Goal: Transaction & Acquisition: Purchase product/service

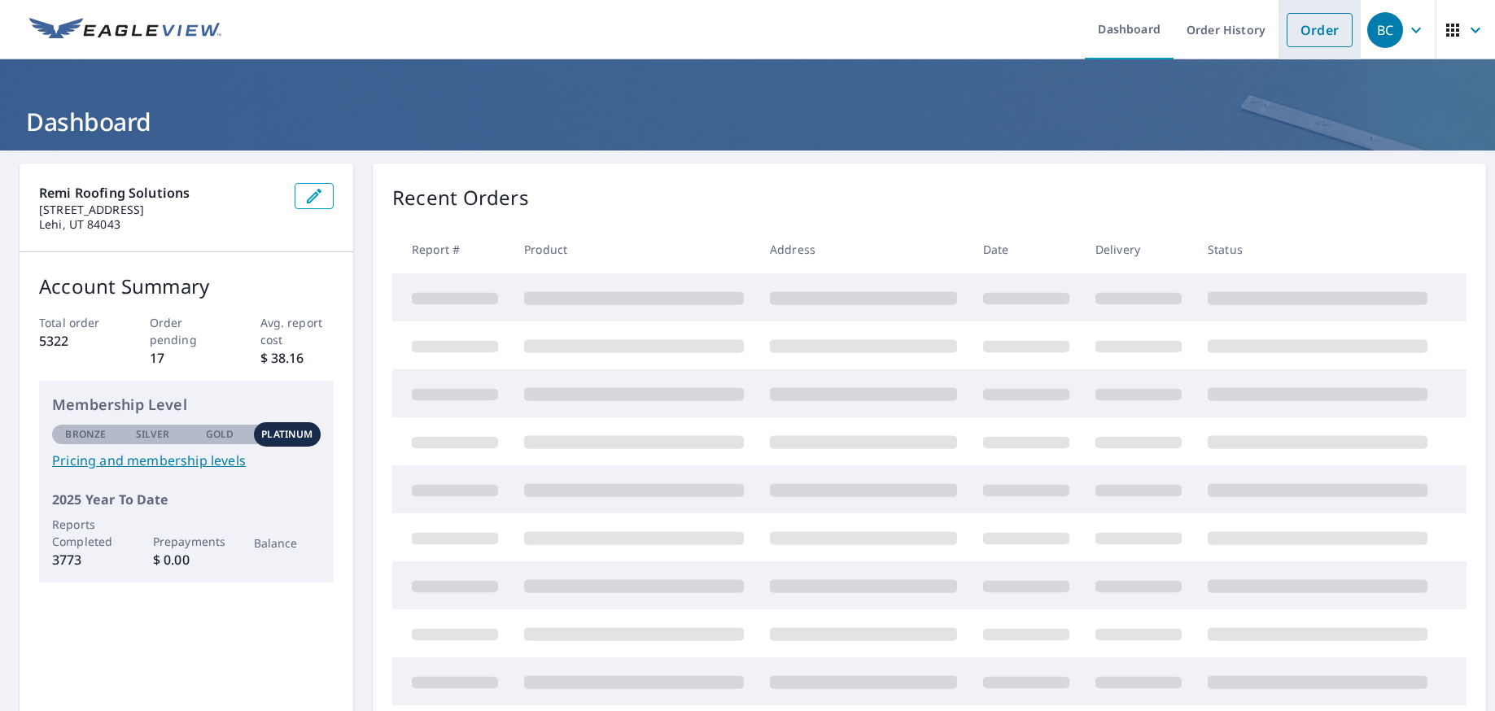
click at [1290, 33] on link "Order" at bounding box center [1319, 30] width 66 height 34
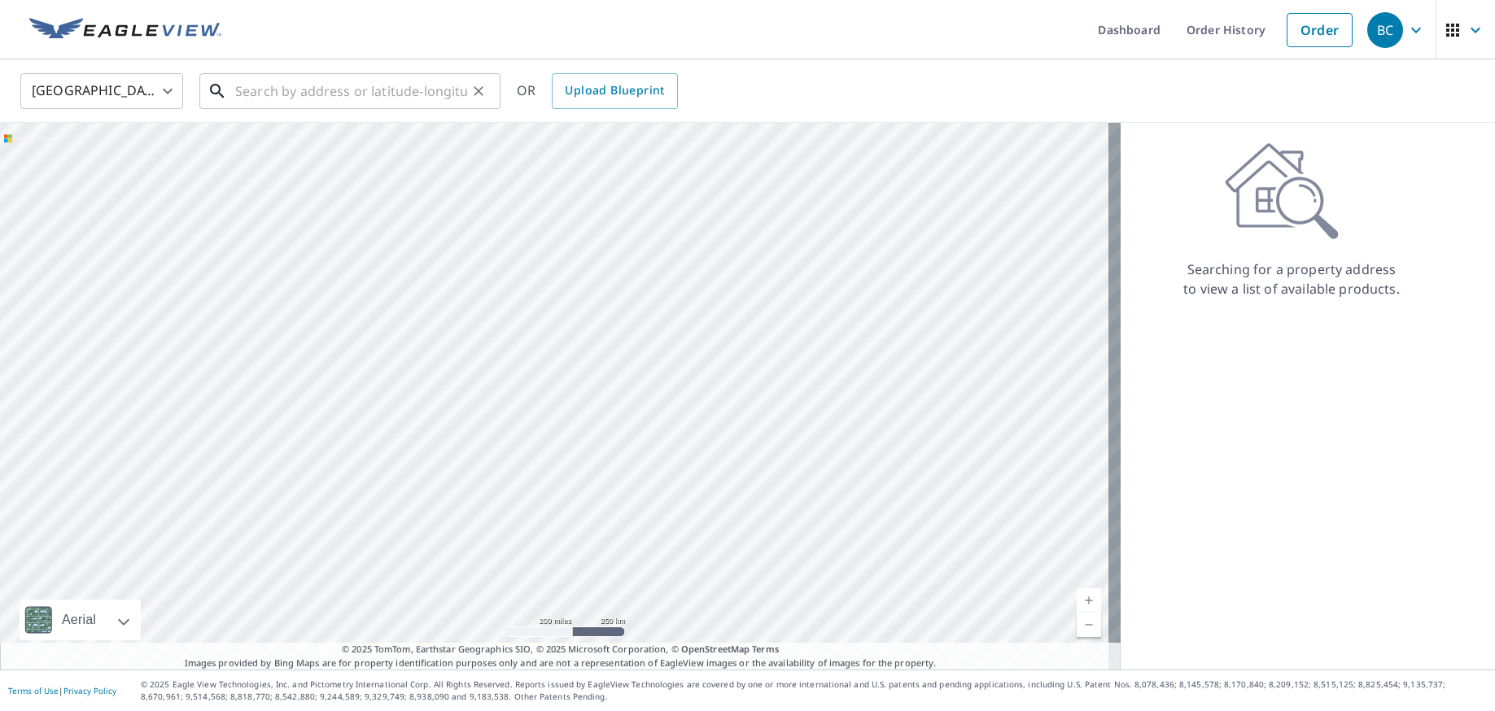
click at [391, 103] on input "text" at bounding box center [351, 91] width 232 height 46
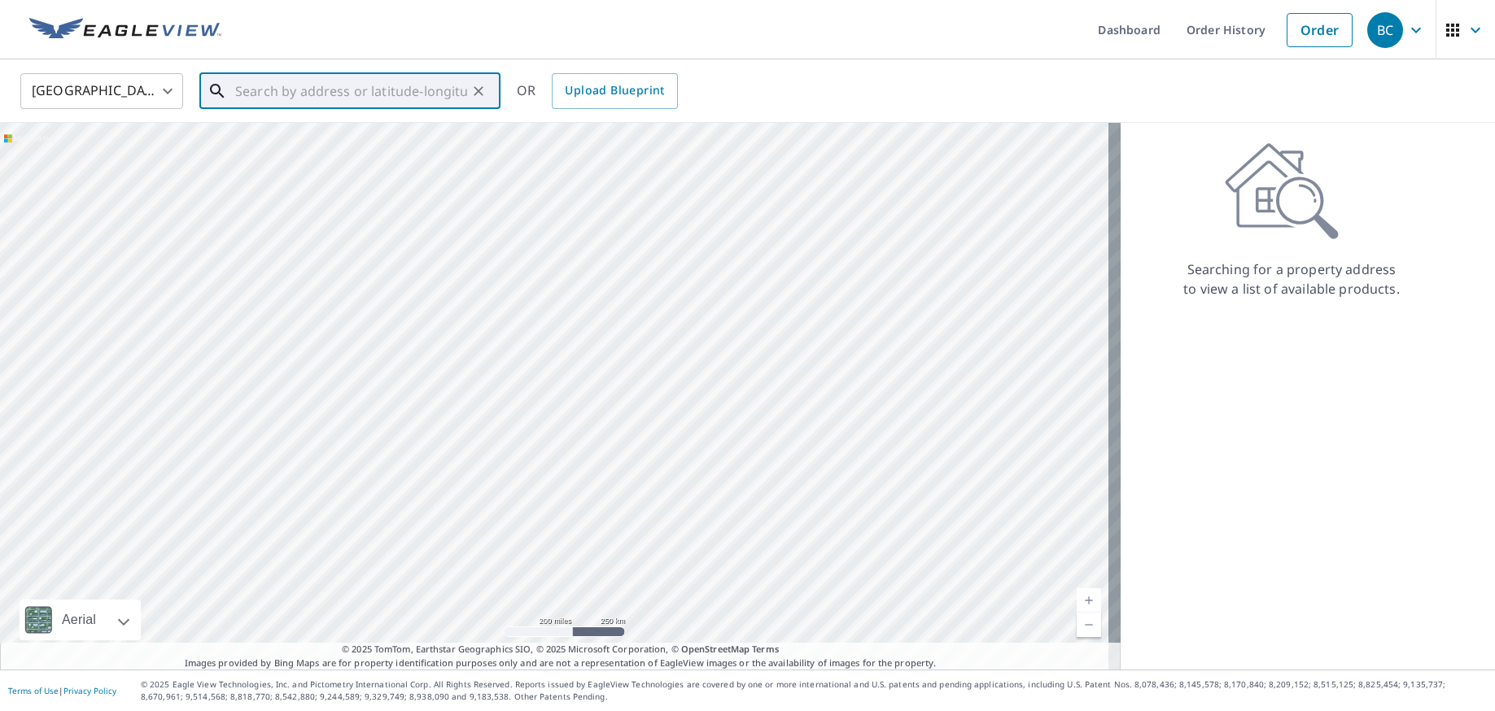
paste input "[STREET_ADDRESS][PERSON_NAME]"
click at [394, 94] on input "[STREET_ADDRESS][PERSON_NAME]" at bounding box center [351, 91] width 232 height 46
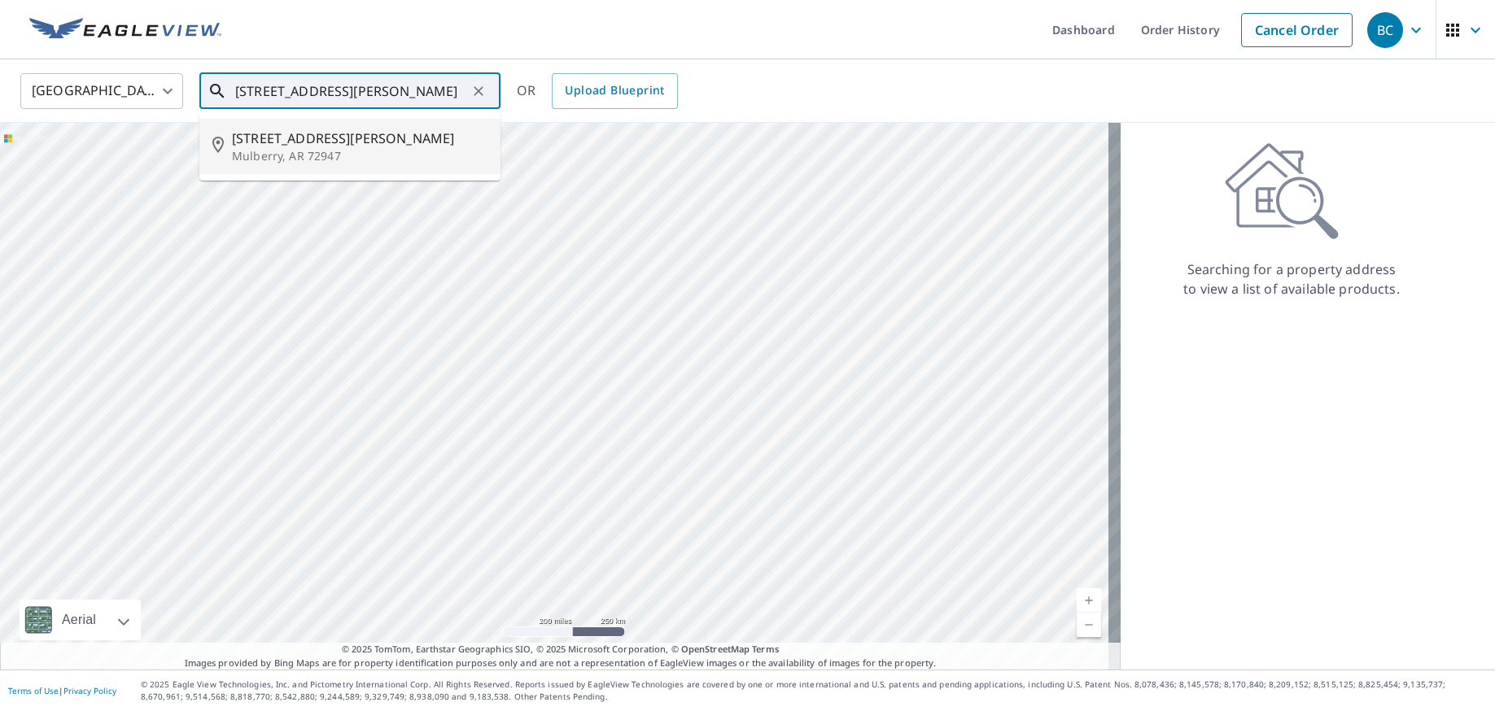
click at [351, 131] on span "[STREET_ADDRESS][PERSON_NAME]" at bounding box center [359, 139] width 255 height 20
type input "[STREET_ADDRESS][PERSON_NAME]"
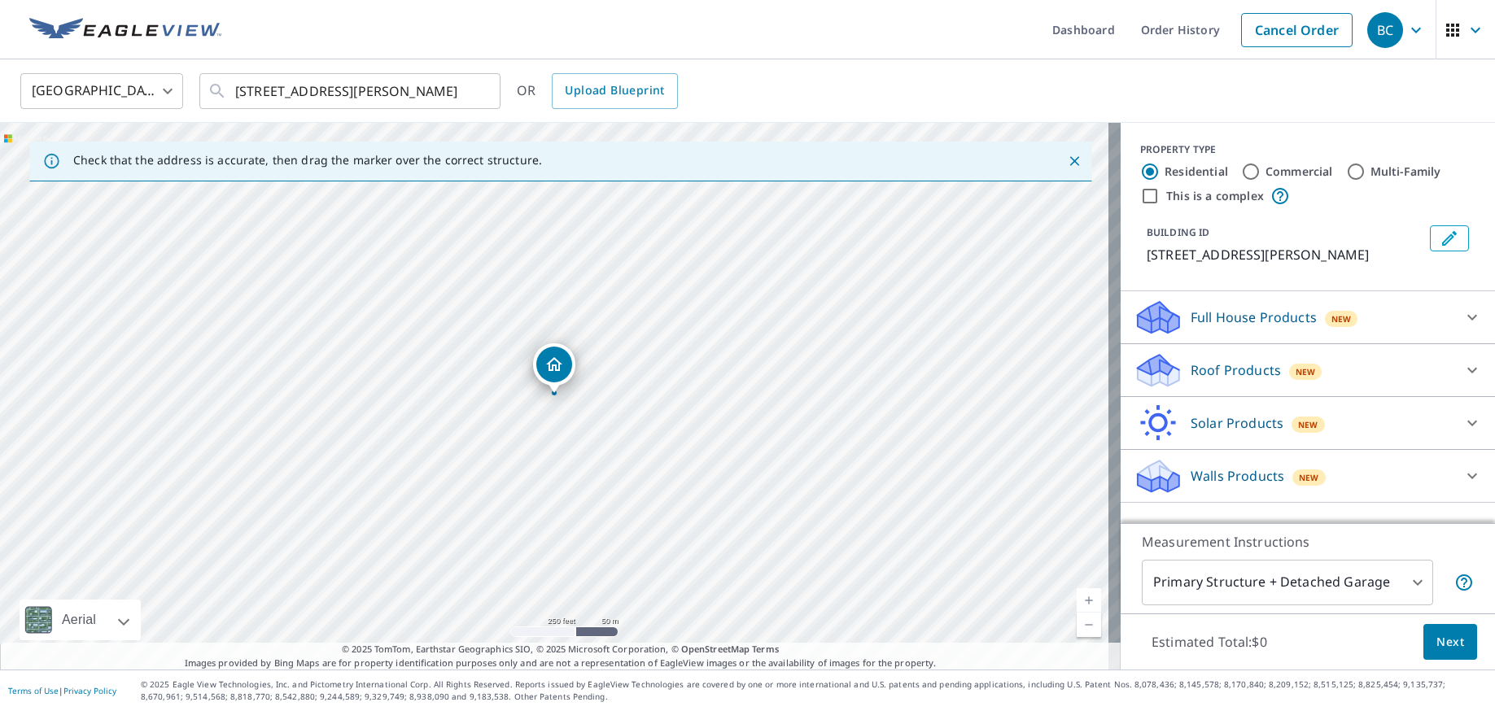
click at [1260, 374] on p "Roof Products" at bounding box center [1235, 370] width 90 height 20
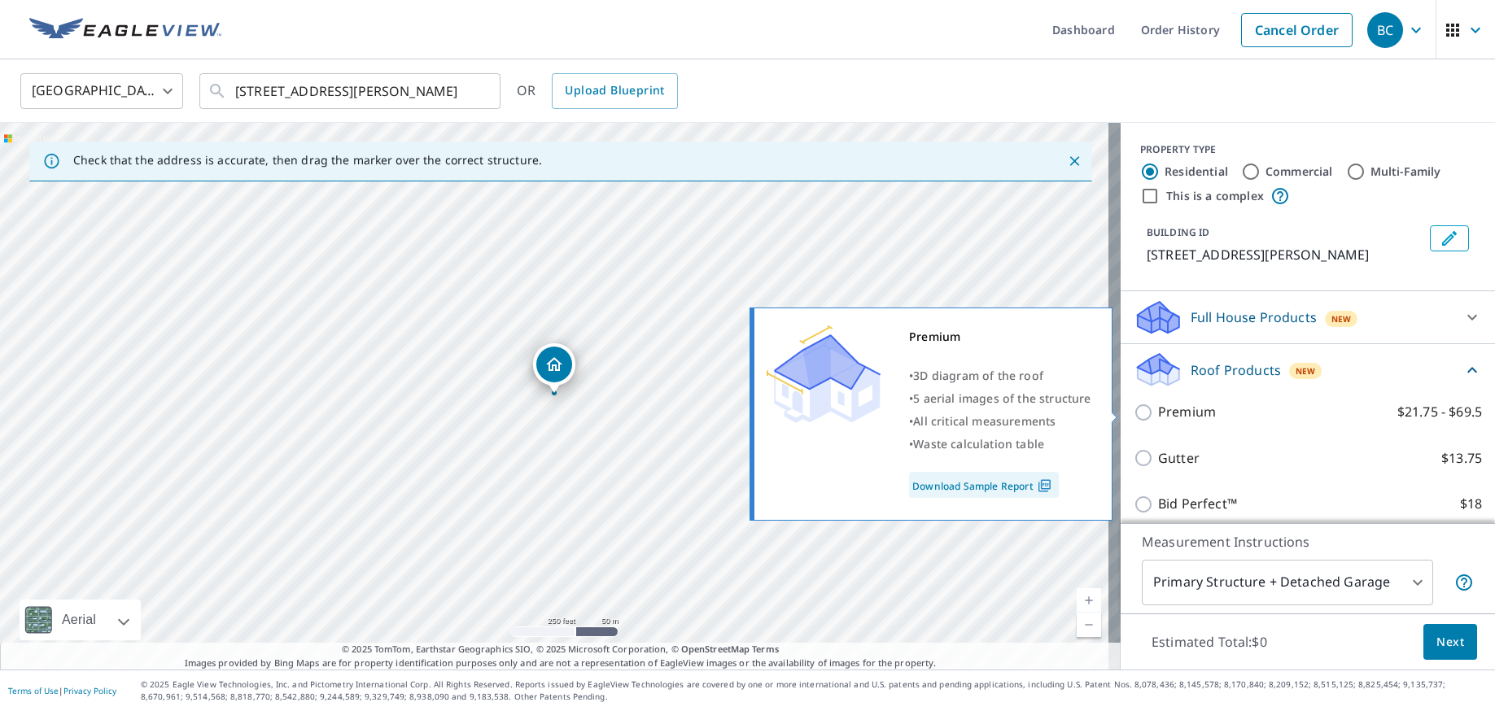
click at [1135, 408] on input "Premium $21.75 - $69.5" at bounding box center [1145, 413] width 24 height 20
checkbox input "true"
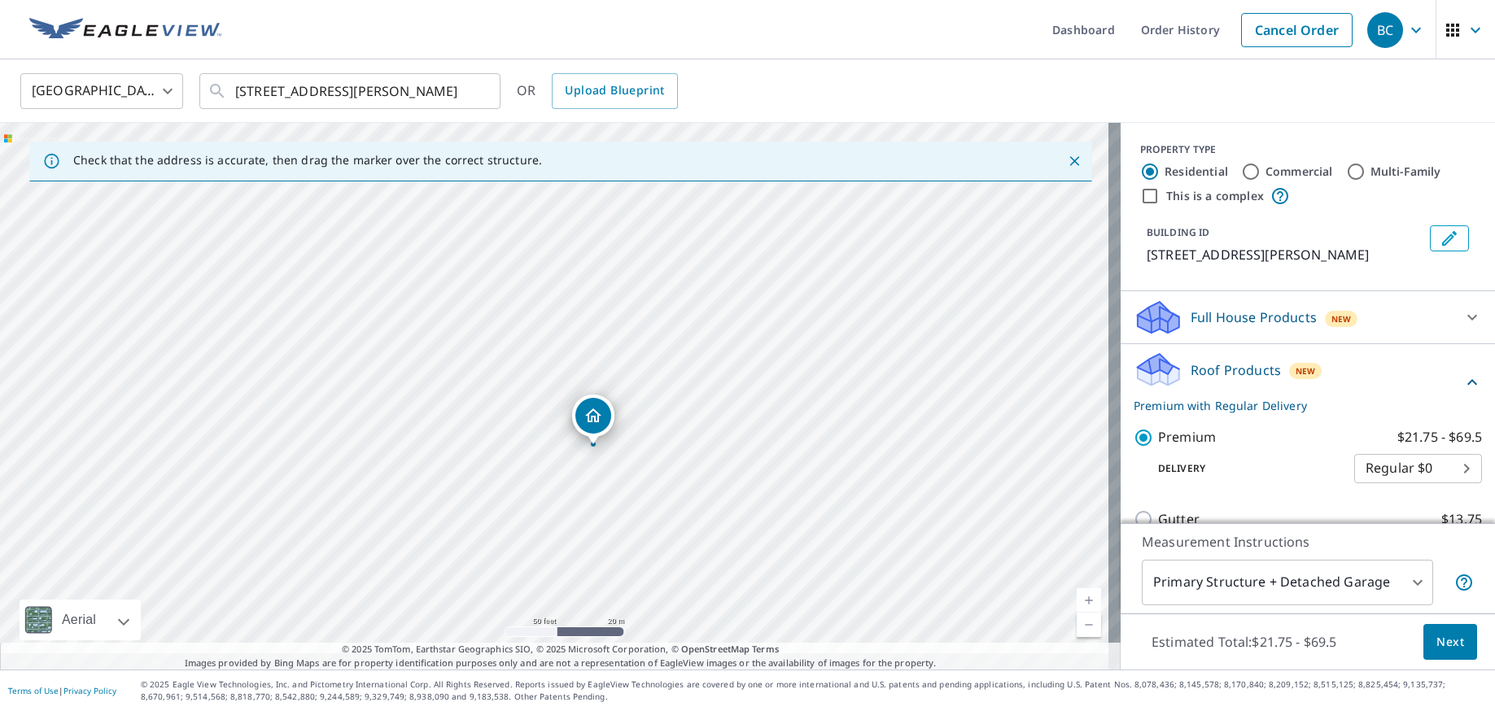
drag, startPoint x: 740, startPoint y: 437, endPoint x: 737, endPoint y: 348, distance: 88.7
click at [737, 348] on div "[STREET_ADDRESS][PERSON_NAME]" at bounding box center [560, 396] width 1120 height 547
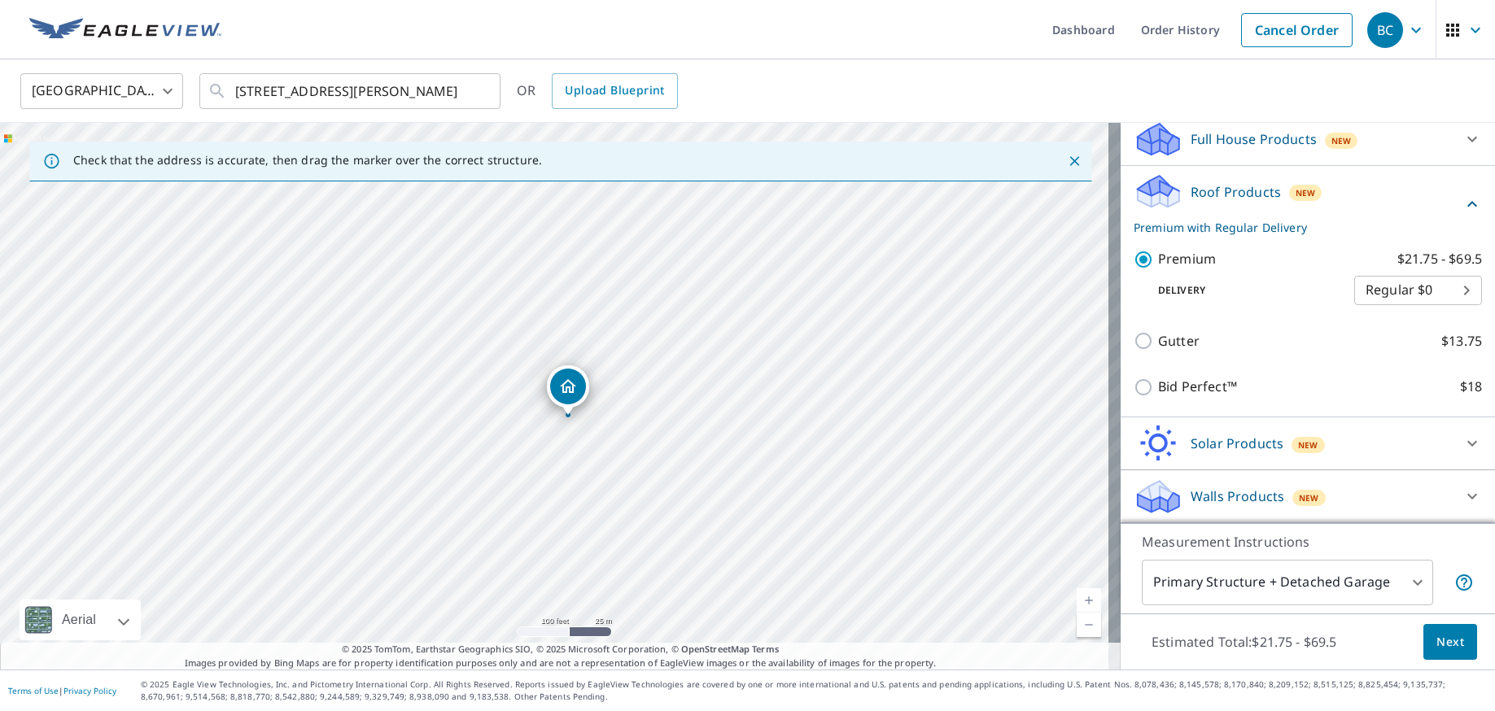
click at [1436, 643] on span "Next" at bounding box center [1450, 642] width 28 height 20
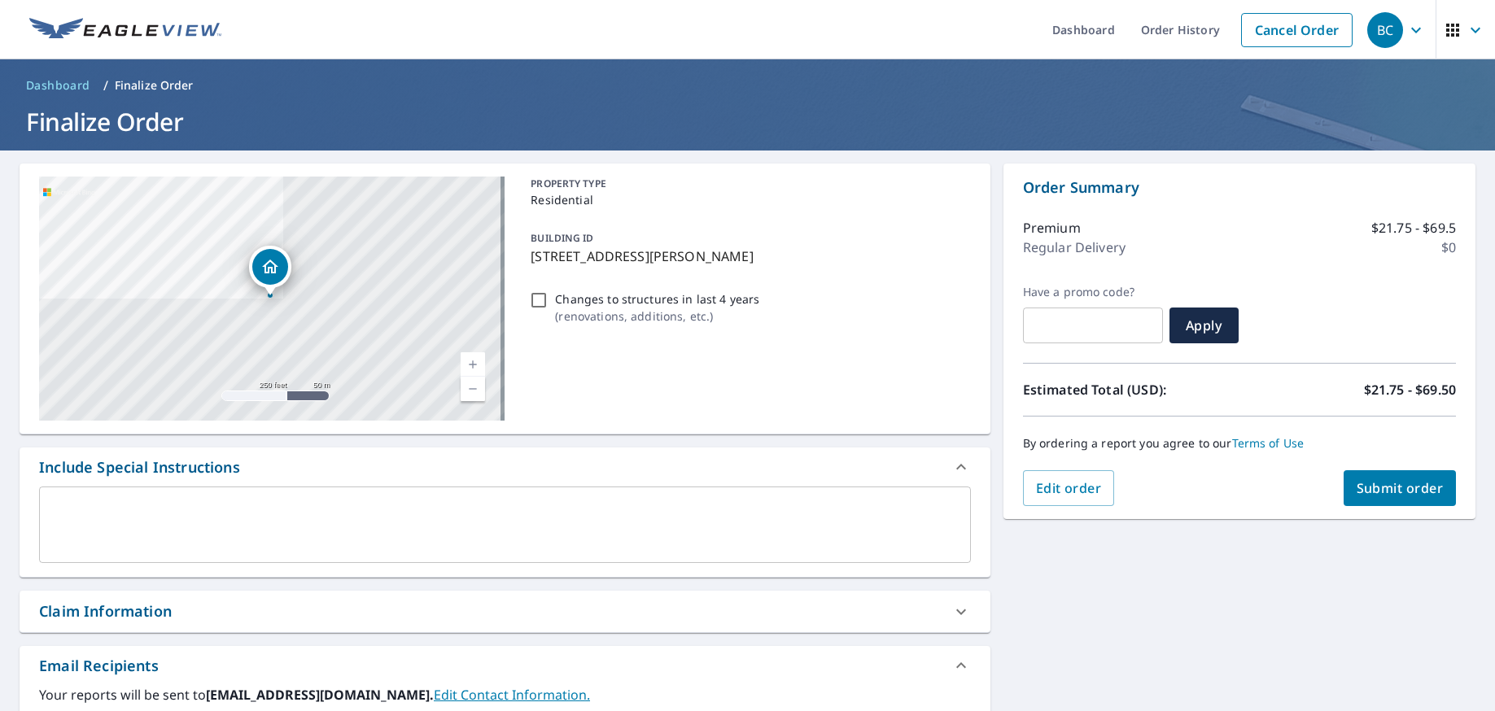
click at [532, 301] on input "Changes to structures in last 4 years ( renovations, additions, etc. )" at bounding box center [539, 300] width 20 height 20
checkbox input "true"
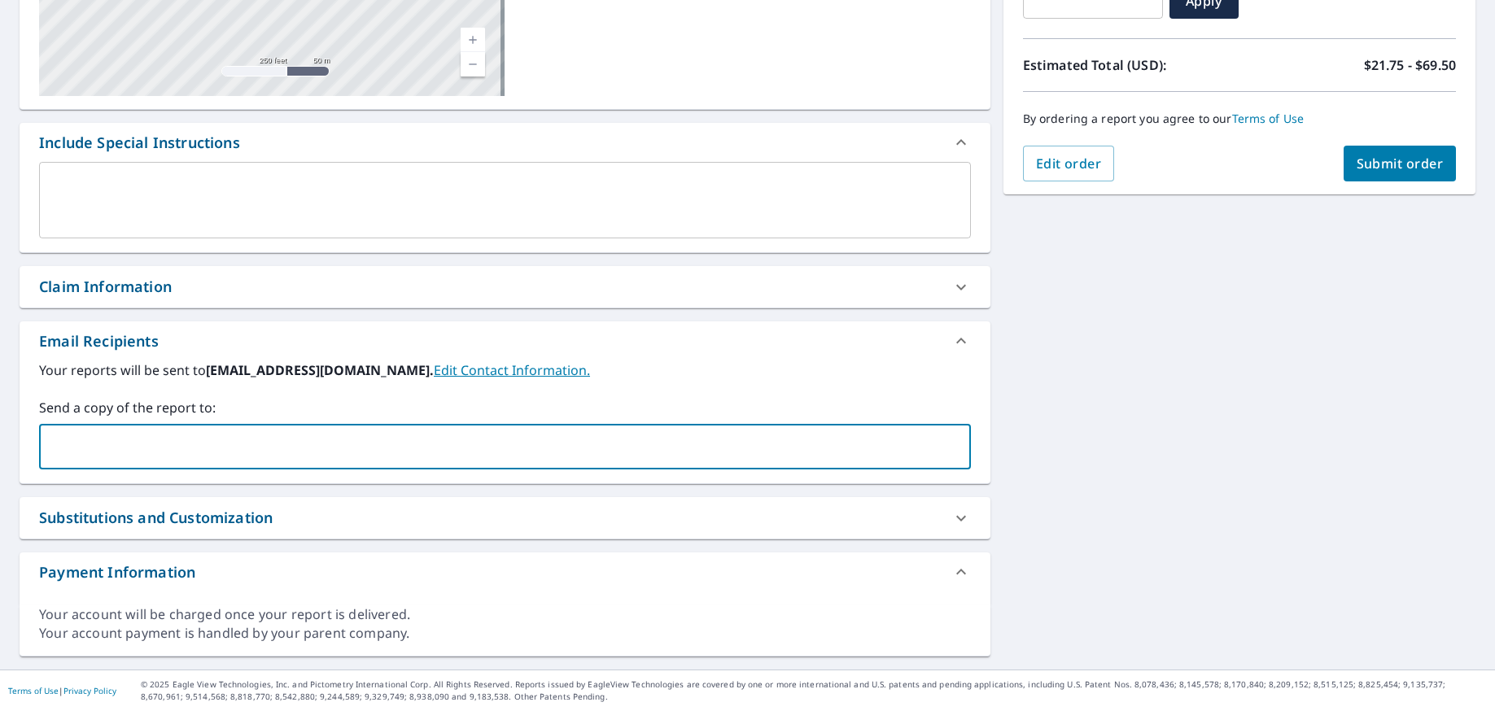
click at [147, 438] on input "text" at bounding box center [492, 446] width 893 height 31
type input "[EMAIL_ADDRESS][DOMAIN_NAME]"
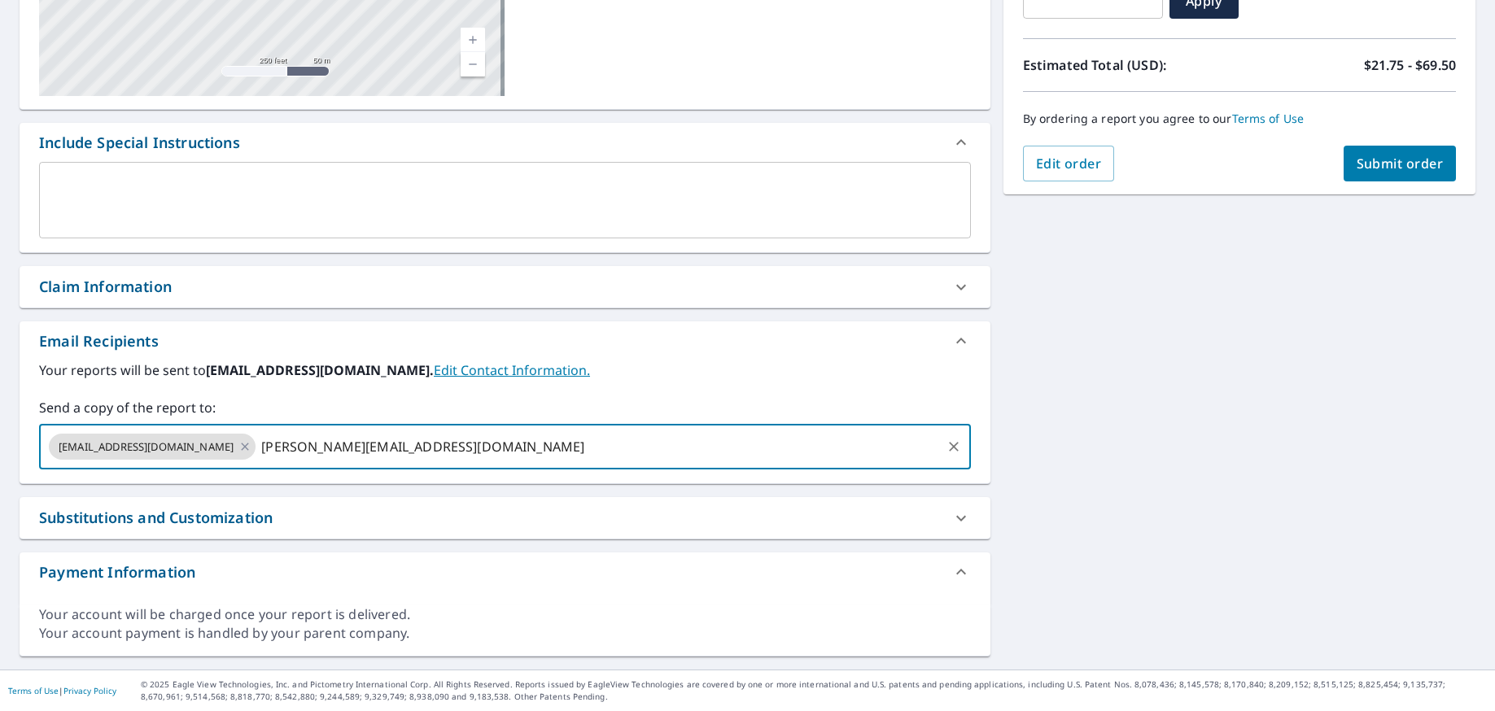
type input "[PERSON_NAME][EMAIL_ADDRESS][DOMAIN_NAME]"
click at [1286, 247] on div "[STREET_ADDRESS][PERSON_NAME] A standard road map Aerial A detailed look from a…" at bounding box center [747, 248] width 1495 height 844
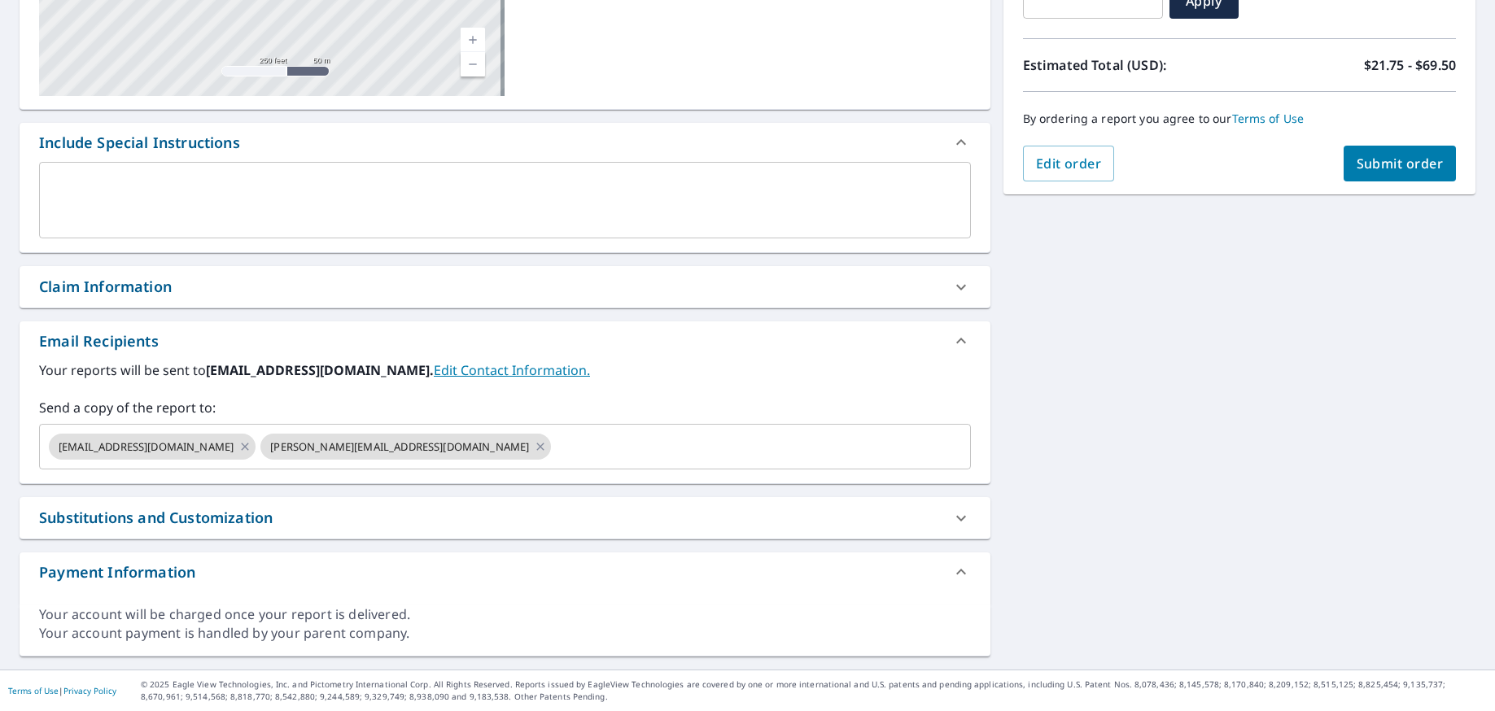
click at [1374, 177] on button "Submit order" at bounding box center [1399, 164] width 113 height 36
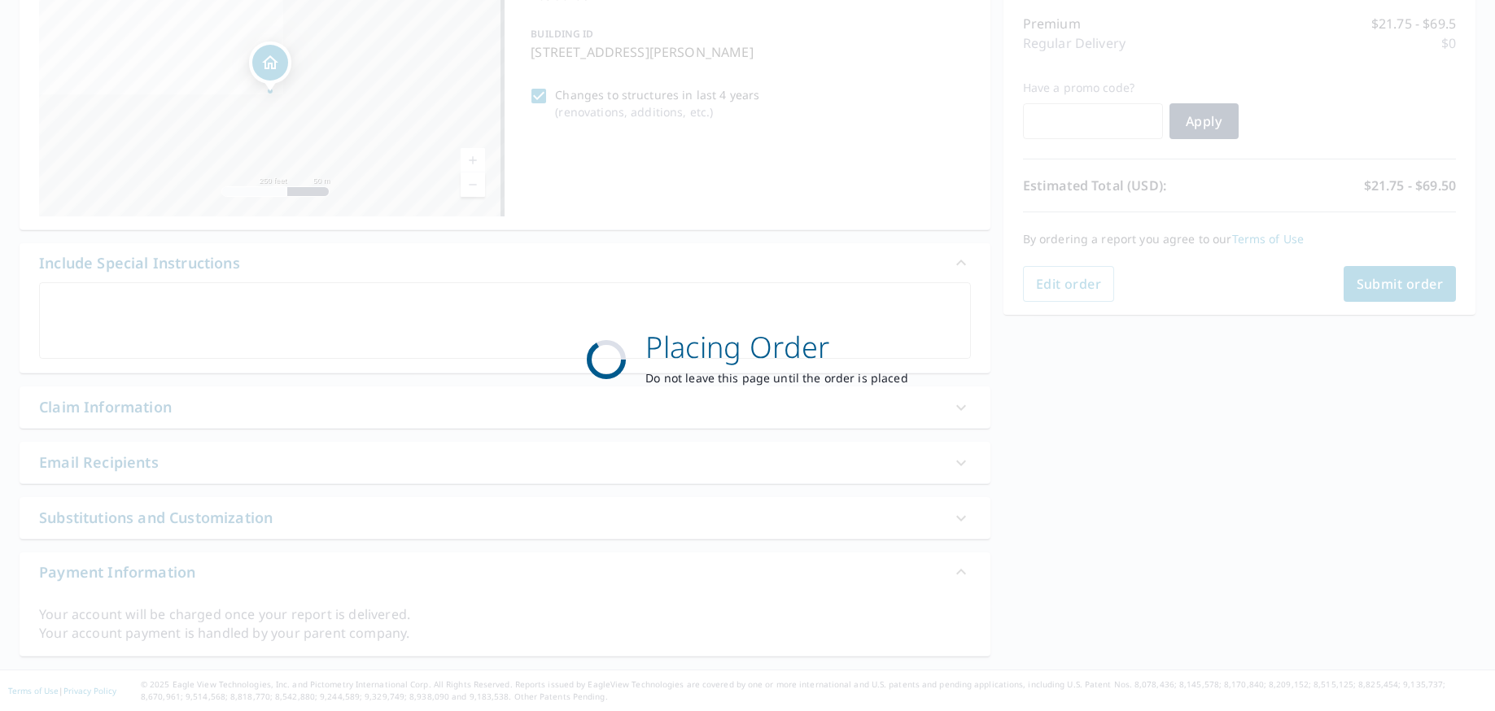
scroll to position [204, 0]
